Goal: Information Seeking & Learning: Learn about a topic

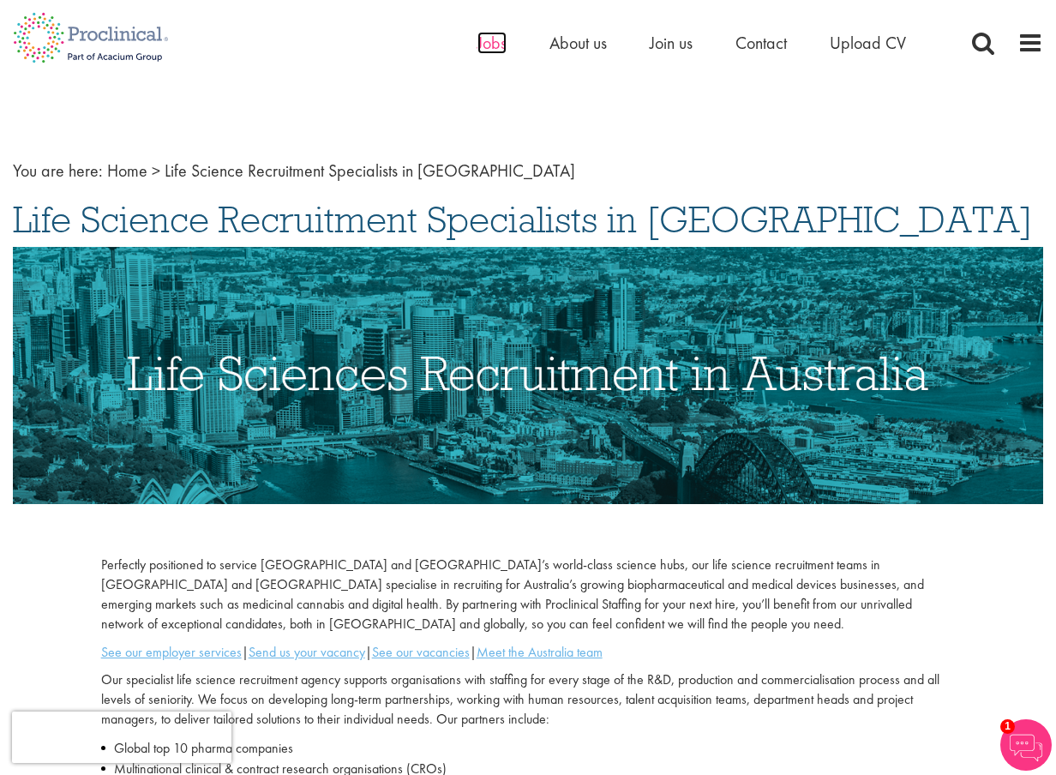
click at [488, 42] on span "Jobs" at bounding box center [491, 43] width 29 height 22
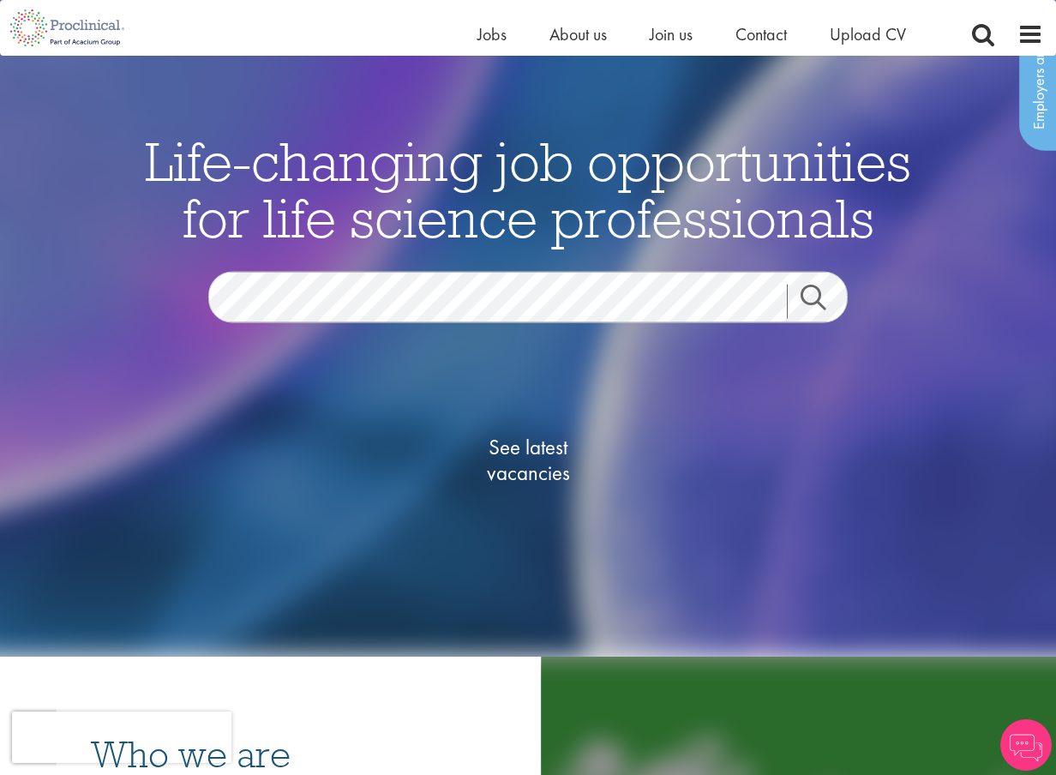
scroll to position [86, 0]
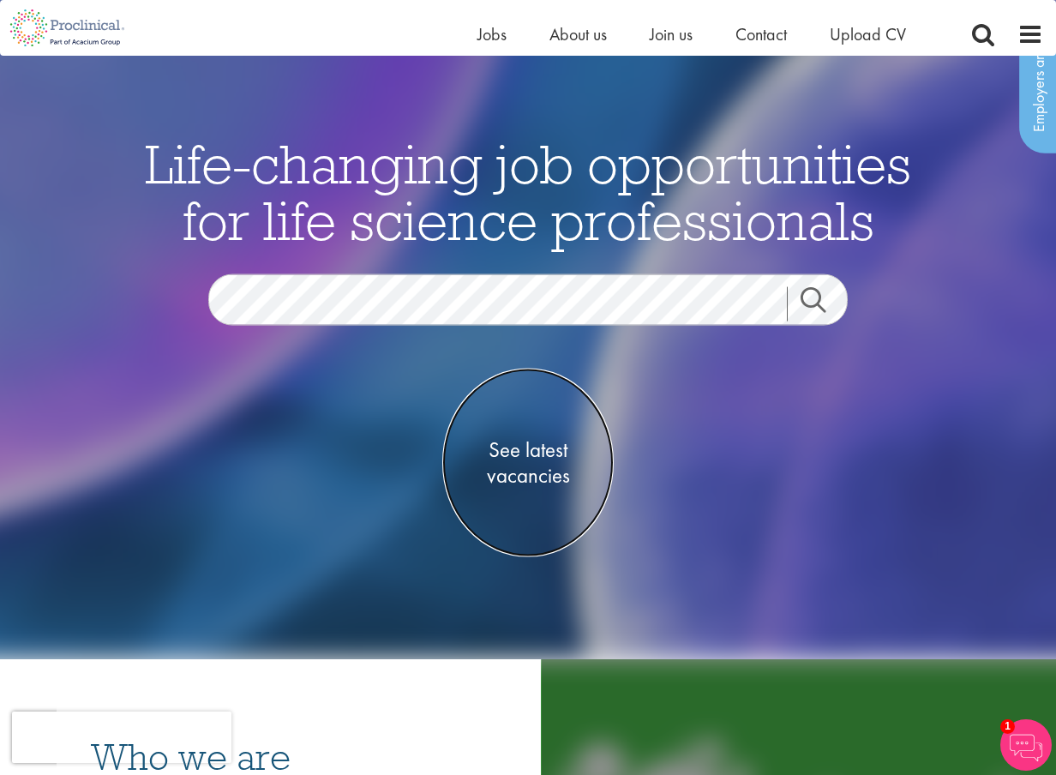
click at [517, 460] on span "See latest vacancies" at bounding box center [527, 462] width 171 height 51
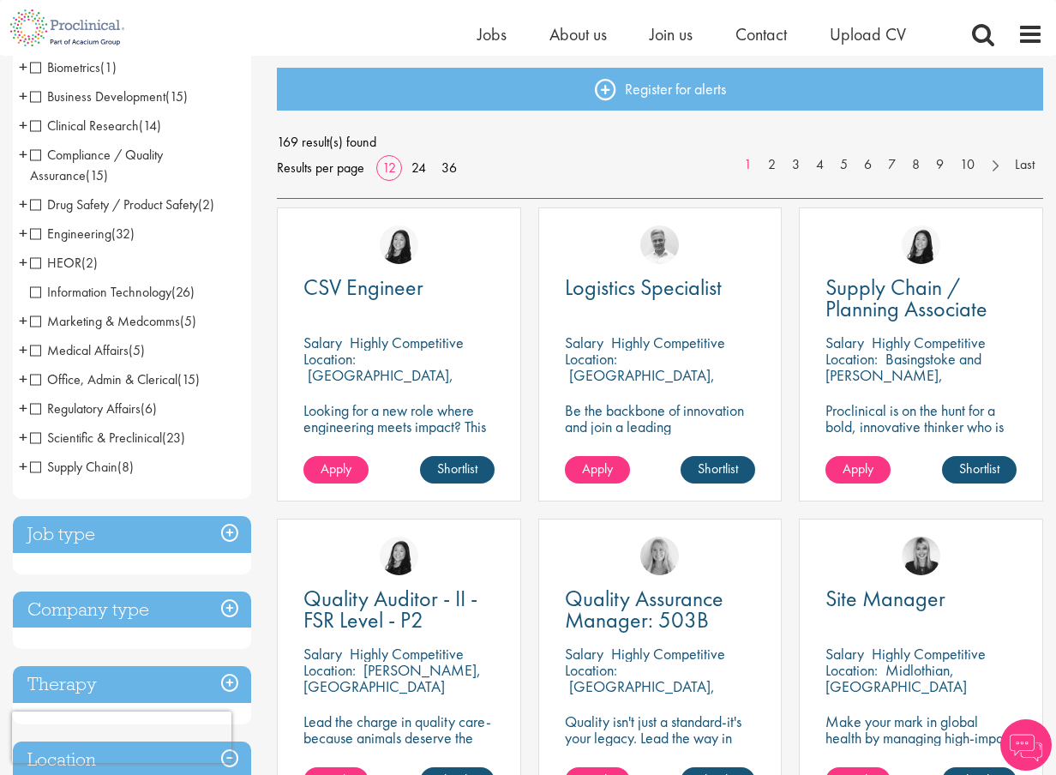
scroll to position [343, 0]
